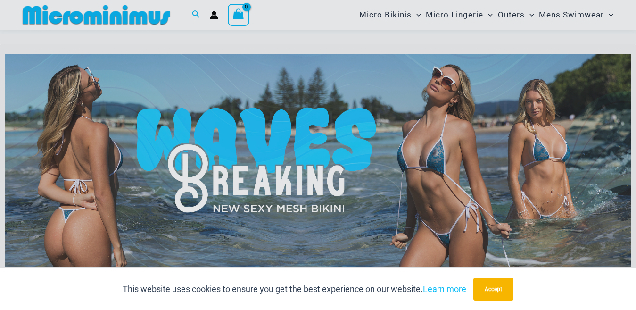
scroll to position [275, 0]
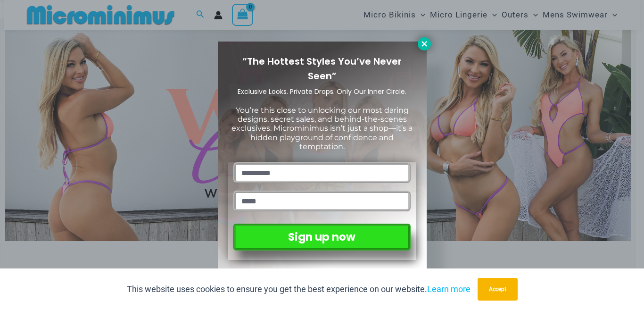
click at [425, 41] on icon at bounding box center [424, 44] width 8 height 8
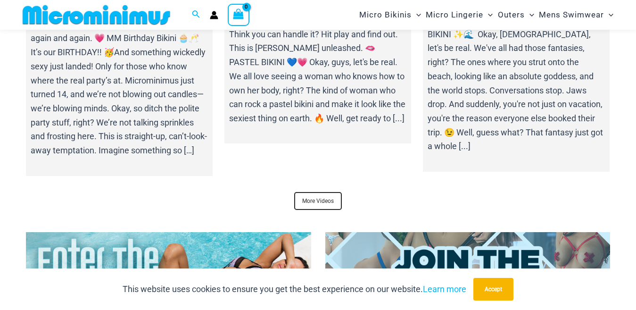
scroll to position [3152, 0]
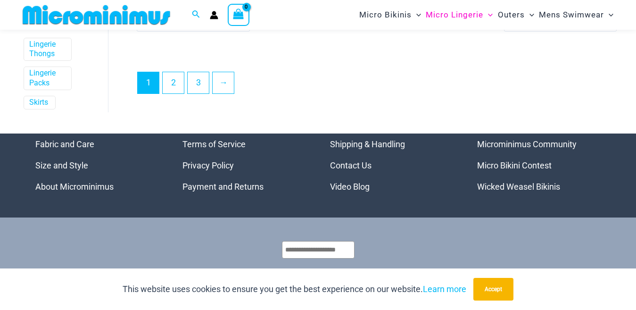
scroll to position [2208, 0]
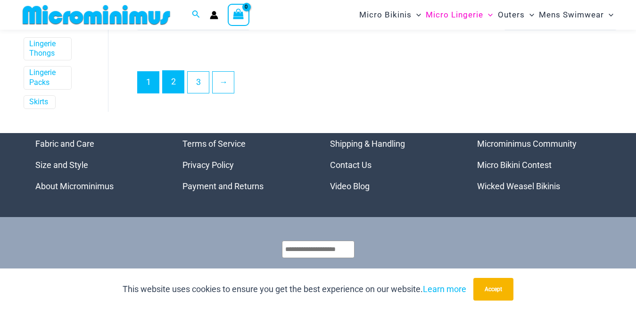
click at [175, 80] on link "2" at bounding box center [173, 82] width 21 height 22
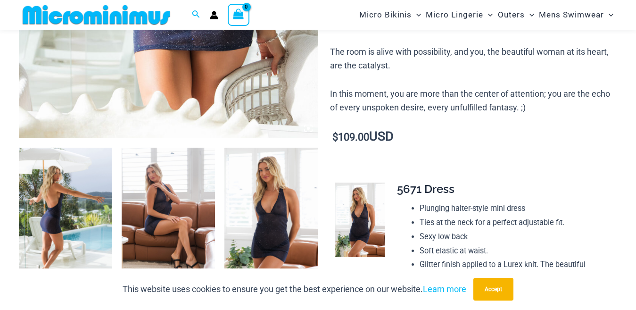
scroll to position [416, 0]
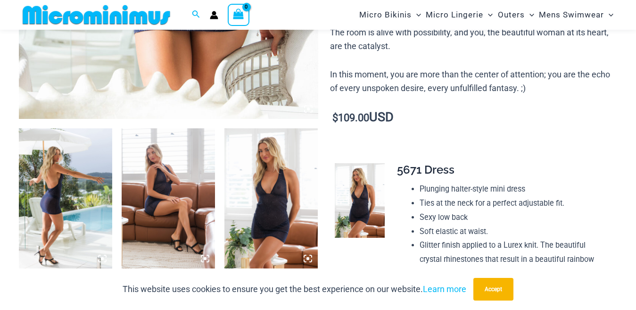
click at [282, 209] on img at bounding box center [271, 198] width 93 height 140
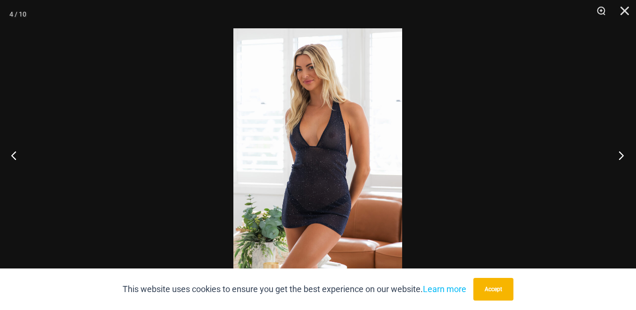
click at [620, 162] on button "Next" at bounding box center [618, 155] width 35 height 47
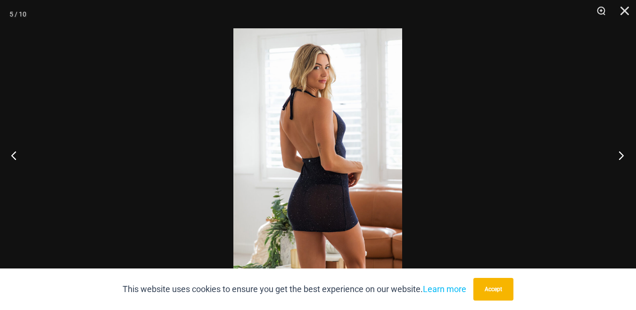
click at [620, 162] on button "Next" at bounding box center [618, 155] width 35 height 47
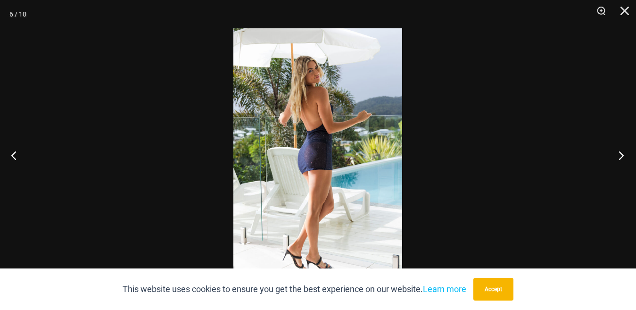
click at [620, 162] on button "Next" at bounding box center [618, 155] width 35 height 47
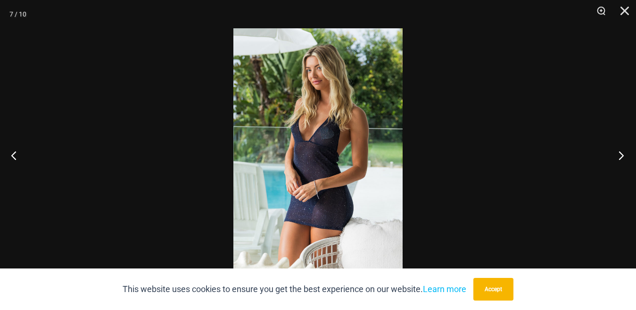
click at [620, 162] on button "Next" at bounding box center [618, 155] width 35 height 47
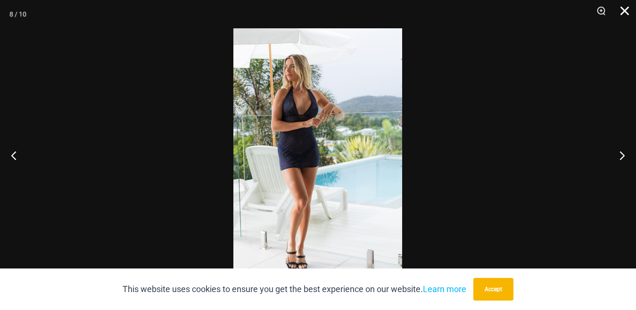
click at [624, 13] on button "Close" at bounding box center [622, 14] width 24 height 28
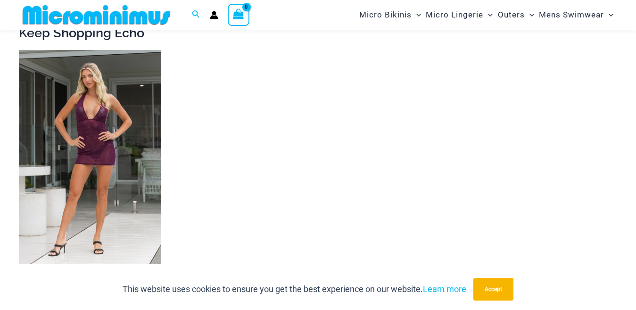
scroll to position [1454, 0]
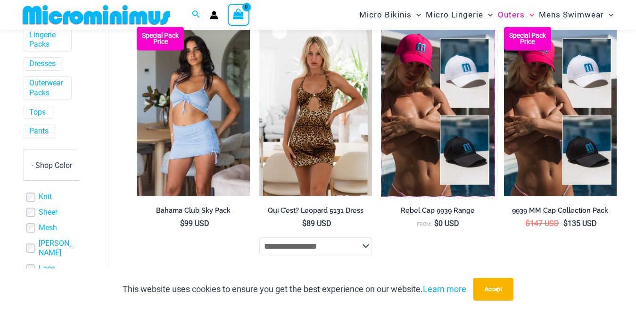
scroll to position [2208, 0]
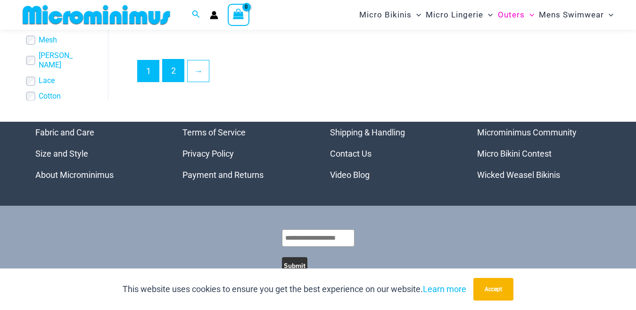
click at [175, 68] on link "2" at bounding box center [173, 70] width 21 height 22
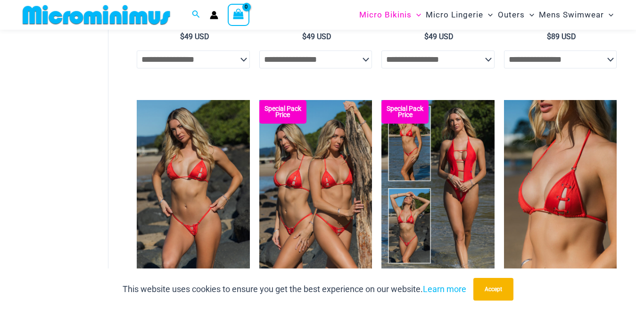
scroll to position [841, 0]
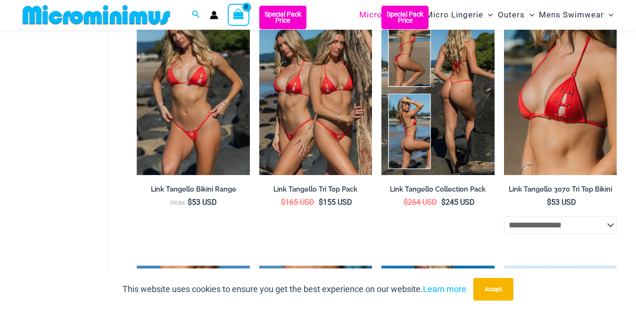
click at [470, 131] on img at bounding box center [438, 90] width 113 height 169
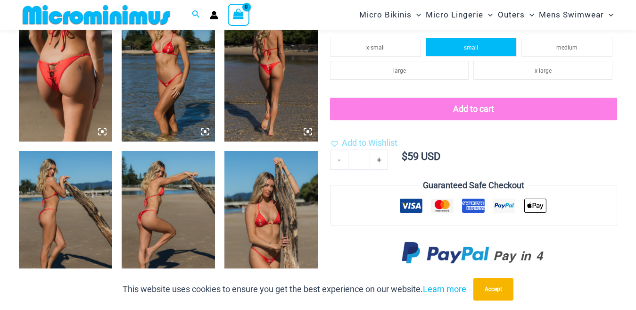
scroll to position [605, 0]
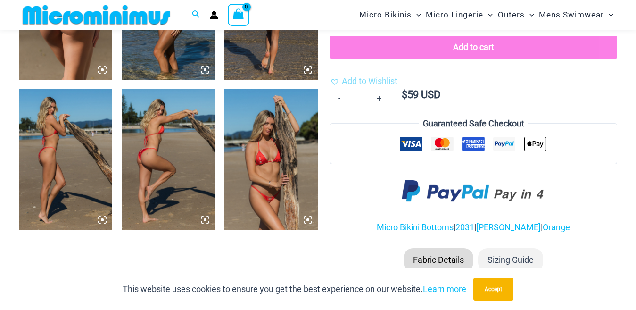
click at [59, 140] on img at bounding box center [65, 159] width 93 height 140
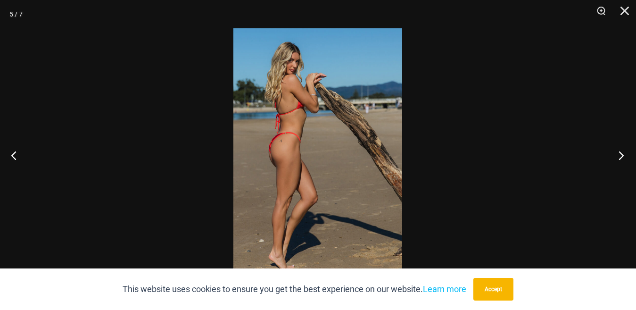
click at [619, 156] on button "Next" at bounding box center [618, 155] width 35 height 47
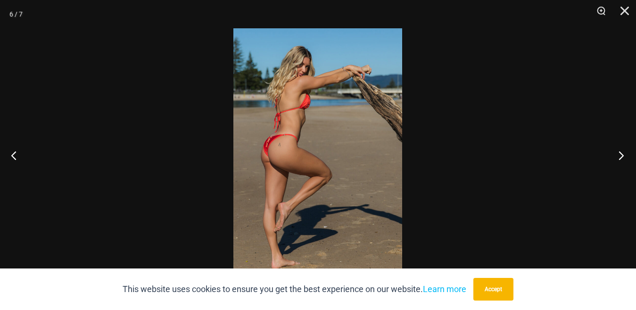
click at [619, 156] on button "Next" at bounding box center [618, 155] width 35 height 47
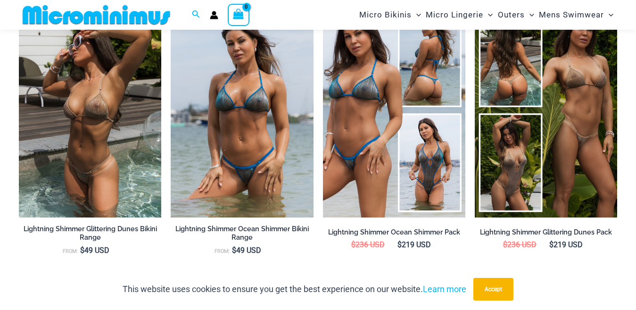
scroll to position [1124, 0]
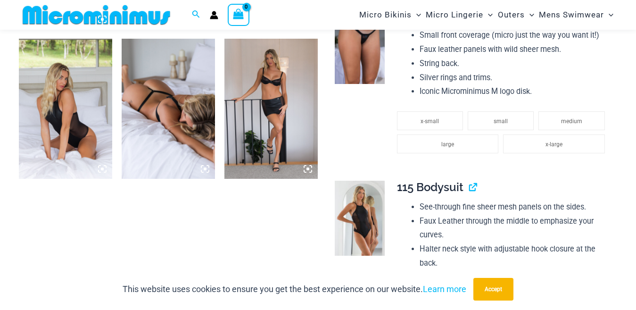
scroll to position [982, 0]
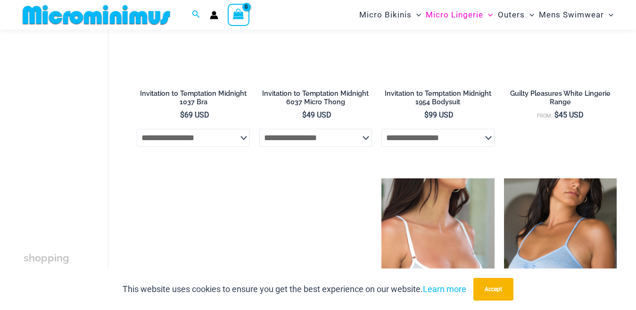
scroll to position [605, 0]
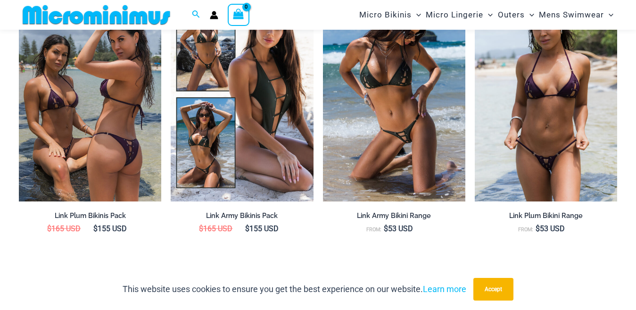
scroll to position [841, 0]
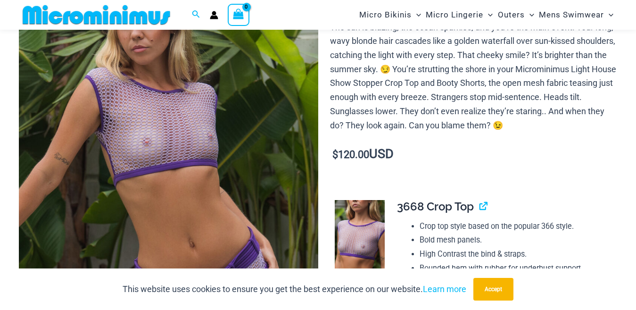
scroll to position [180, 0]
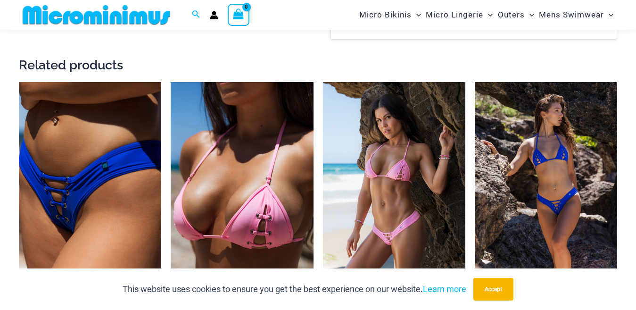
scroll to position [1312, 0]
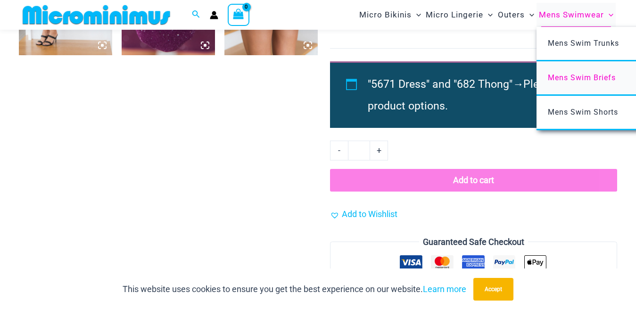
scroll to position [935, 0]
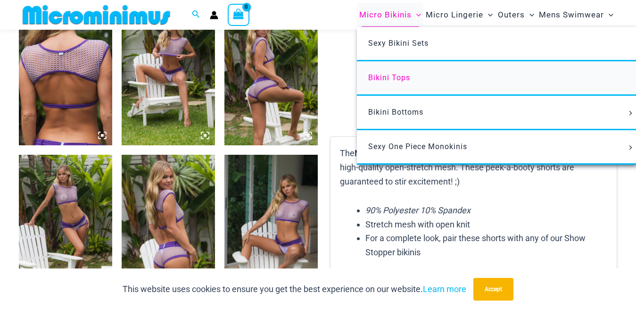
scroll to position [558, 0]
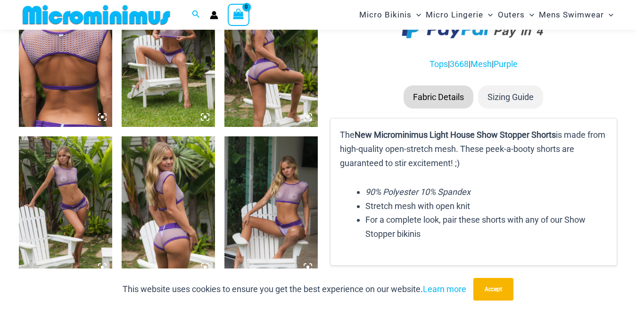
click at [191, 167] on img at bounding box center [168, 206] width 93 height 140
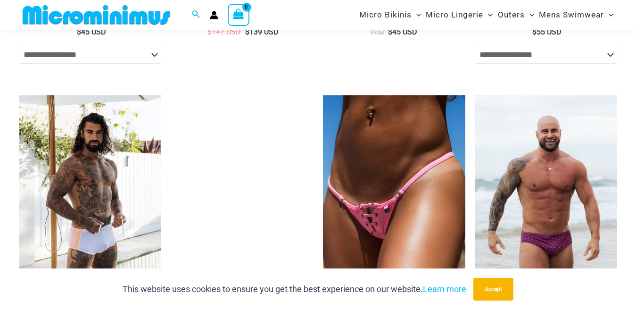
scroll to position [3010, 0]
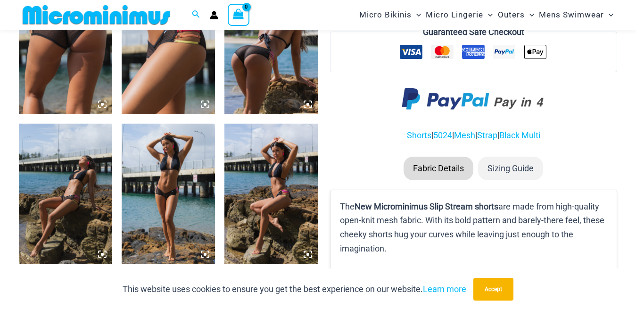
scroll to position [652, 0]
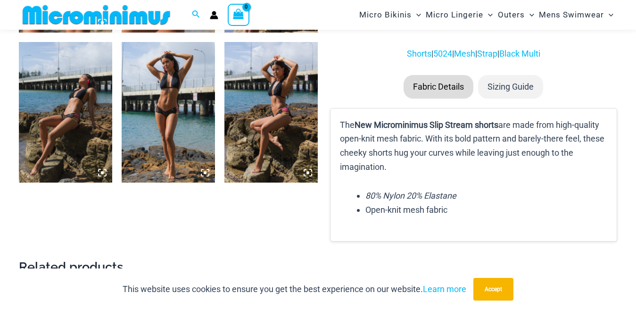
click at [72, 119] on img at bounding box center [65, 112] width 93 height 140
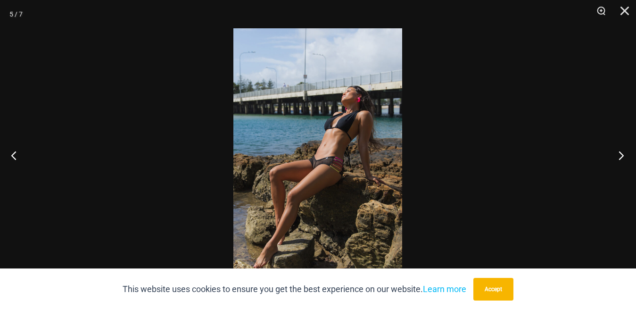
click at [623, 154] on button "Next" at bounding box center [618, 155] width 35 height 47
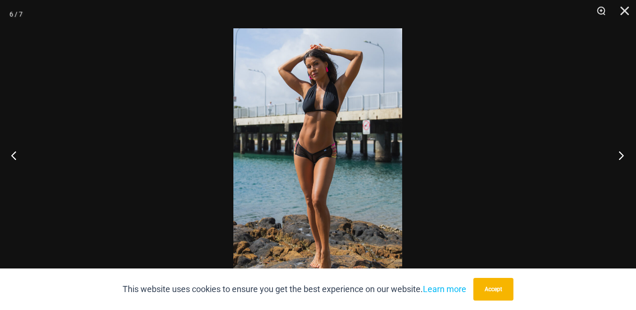
click at [623, 154] on button "Next" at bounding box center [618, 155] width 35 height 47
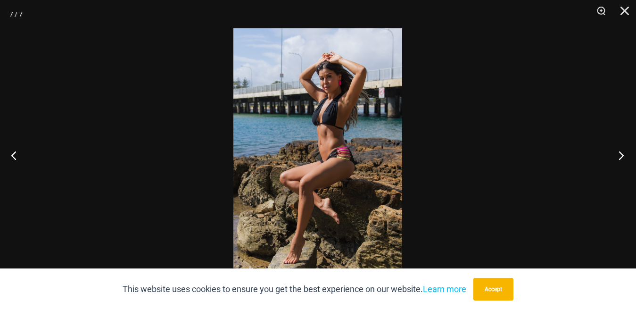
click at [623, 154] on button "Next" at bounding box center [618, 155] width 35 height 47
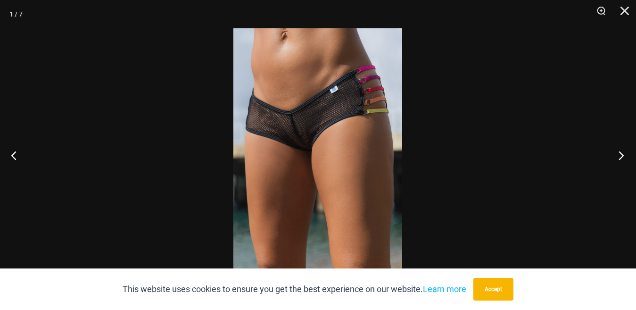
click at [623, 154] on button "Next" at bounding box center [618, 155] width 35 height 47
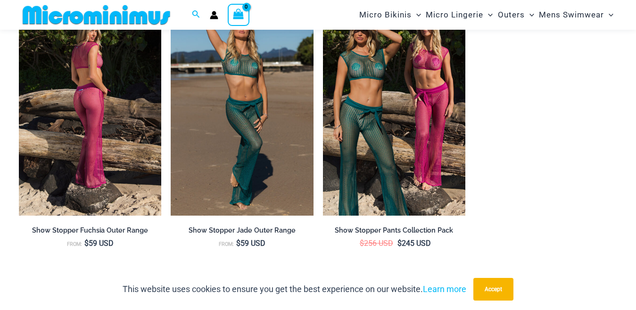
scroll to position [1595, 0]
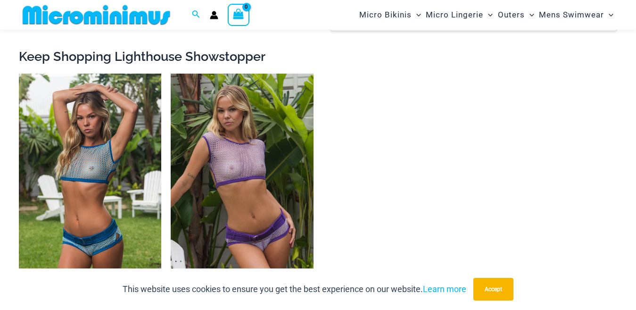
scroll to position [841, 0]
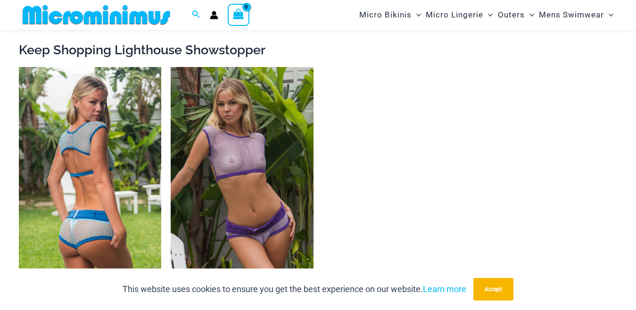
click at [80, 137] on img at bounding box center [90, 174] width 142 height 214
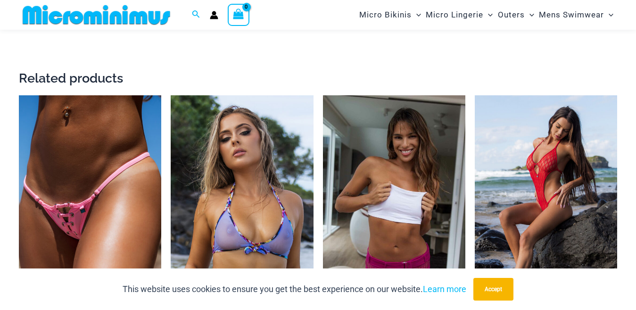
scroll to position [1501, 0]
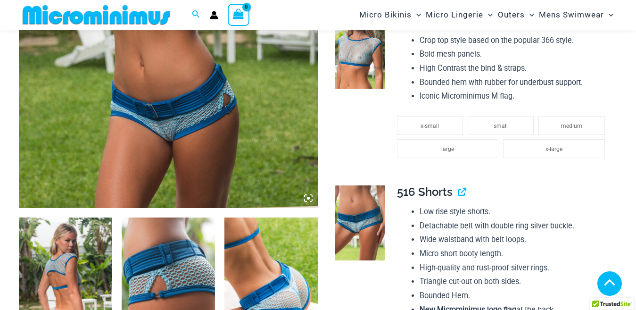
scroll to position [1106, 0]
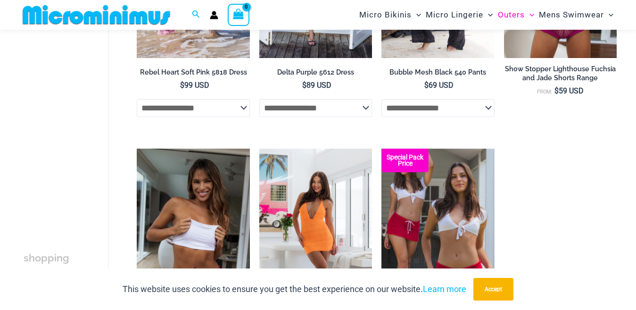
scroll to position [888, 0]
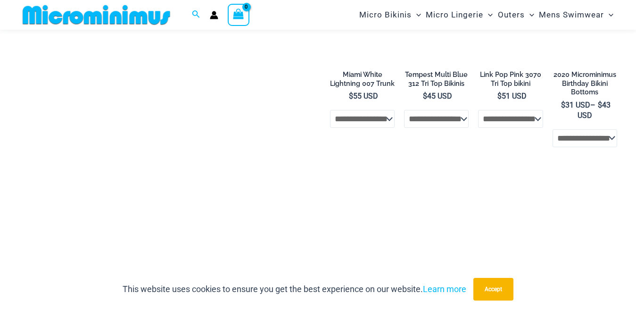
scroll to position [2303, 0]
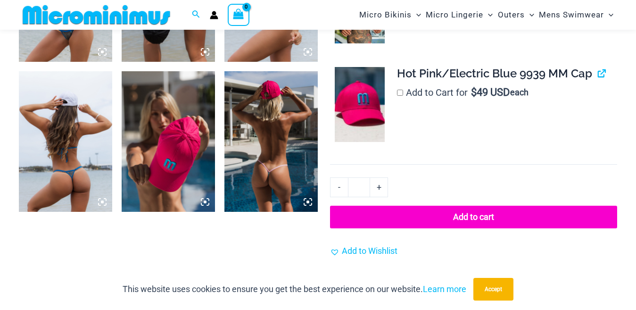
scroll to position [652, 0]
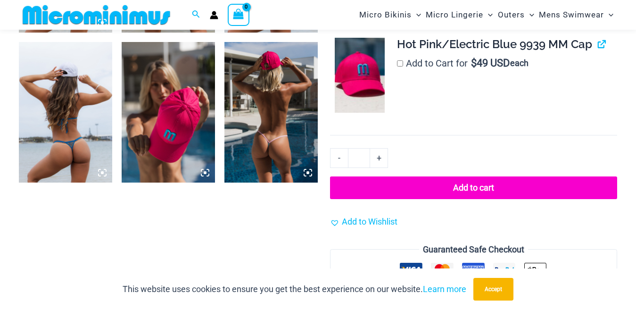
click at [157, 156] on img at bounding box center [168, 112] width 93 height 140
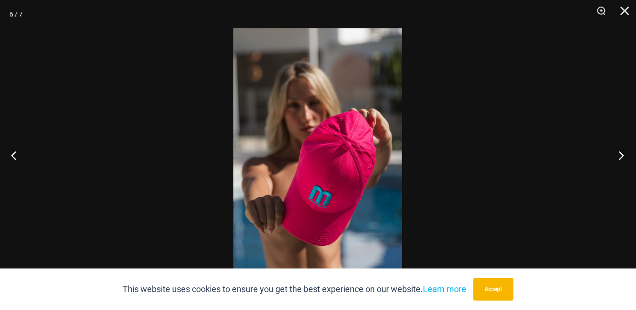
click at [625, 154] on button "Next" at bounding box center [618, 155] width 35 height 47
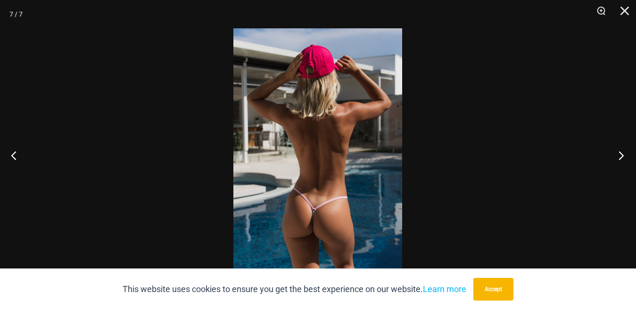
click at [625, 154] on button "Next" at bounding box center [618, 155] width 35 height 47
